Goal: Entertainment & Leisure: Consume media (video, audio)

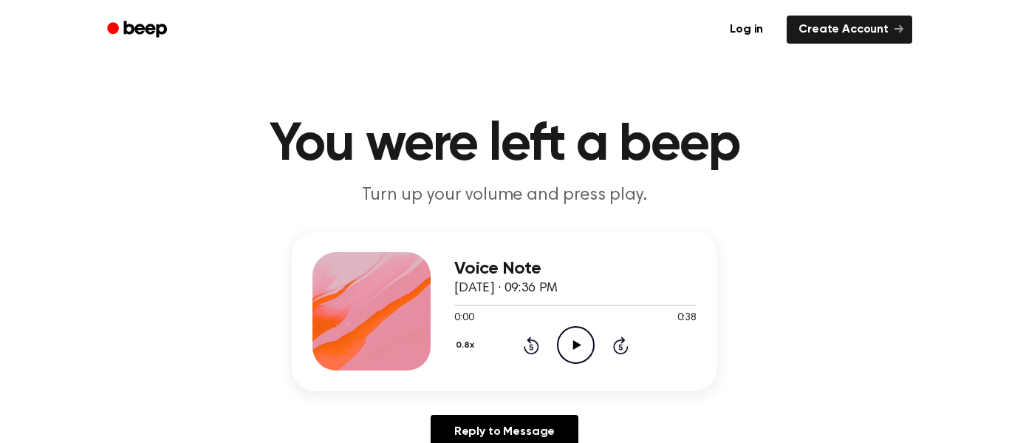
click at [572, 329] on icon "Play Audio" at bounding box center [576, 345] width 38 height 38
click at [573, 338] on icon "Play Audio" at bounding box center [576, 345] width 38 height 38
click at [573, 338] on icon "Pause Audio" at bounding box center [576, 345] width 38 height 38
click at [584, 341] on icon "Play Audio" at bounding box center [576, 345] width 38 height 38
click at [568, 347] on icon "Play Audio" at bounding box center [576, 345] width 38 height 38
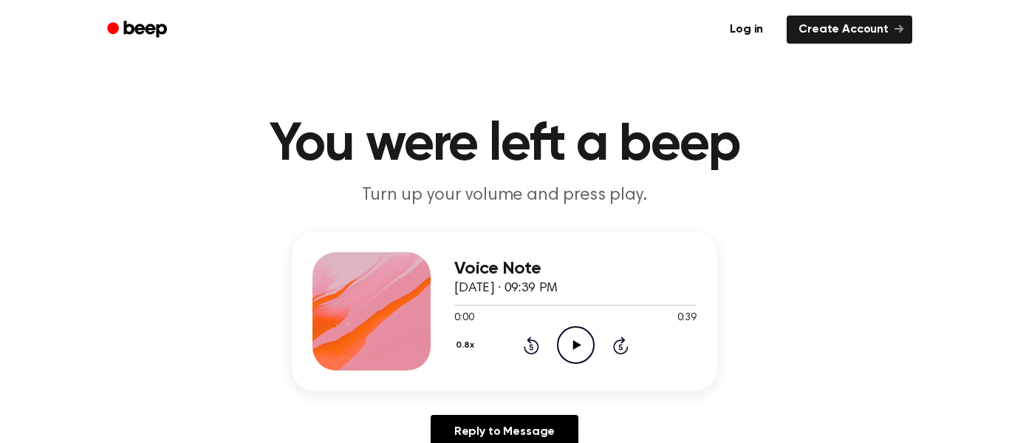
click at [582, 343] on icon "Play Audio" at bounding box center [576, 345] width 38 height 38
click at [751, 297] on div "Voice Note September 9, 2025 · 09:39 PM 0:03 0:39 Your browser does not support…" at bounding box center [505, 345] width 974 height 229
click at [572, 348] on icon "Play Audio" at bounding box center [576, 345] width 38 height 38
